Goal: Task Accomplishment & Management: Use online tool/utility

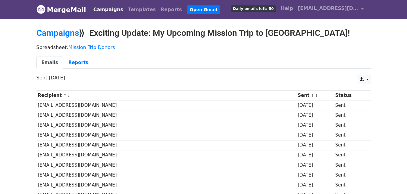
click at [0, 69] on body "MergeMail Campaigns Templates Reports Open Gmail Daily emails left: 50 Help naa…" at bounding box center [203, 174] width 407 height 348
click at [187, 9] on link "Open Gmail" at bounding box center [203, 9] width 33 height 9
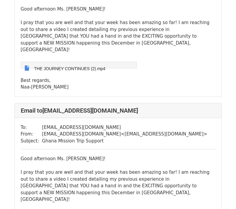
scroll to position [249, 0]
